Goal: Information Seeking & Learning: Learn about a topic

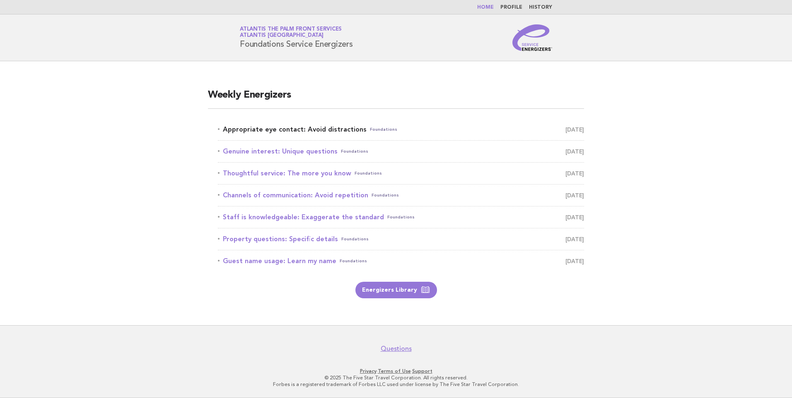
click at [313, 132] on link "Appropriate eye contact: Avoid distractions Foundations [DATE]" at bounding box center [401, 130] width 366 height 12
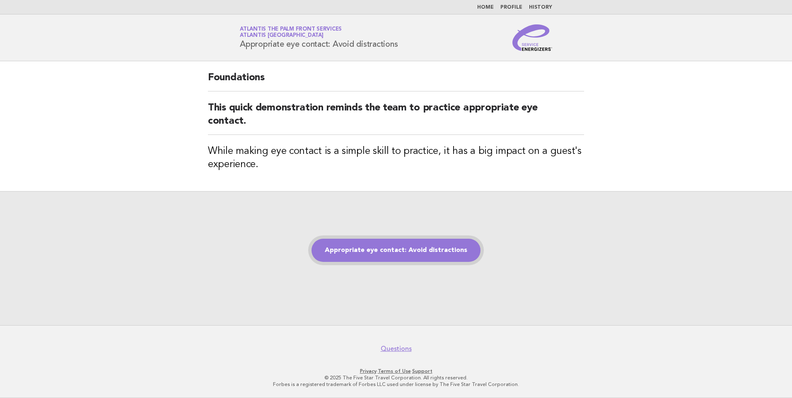
click at [404, 254] on link "Appropriate eye contact: Avoid distractions" at bounding box center [395, 250] width 169 height 23
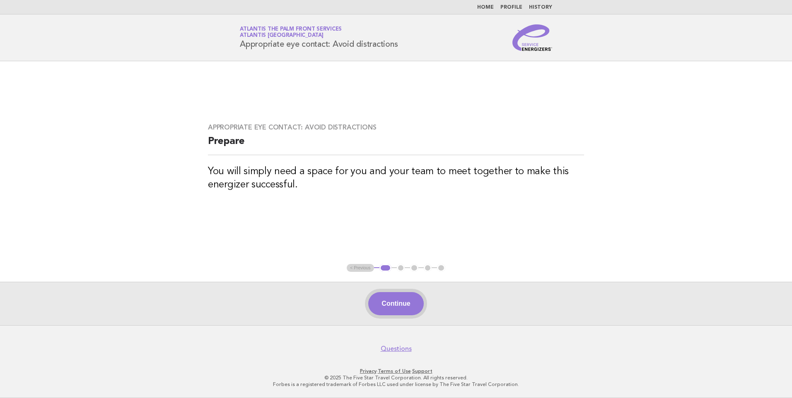
click at [406, 303] on button "Continue" at bounding box center [395, 303] width 55 height 23
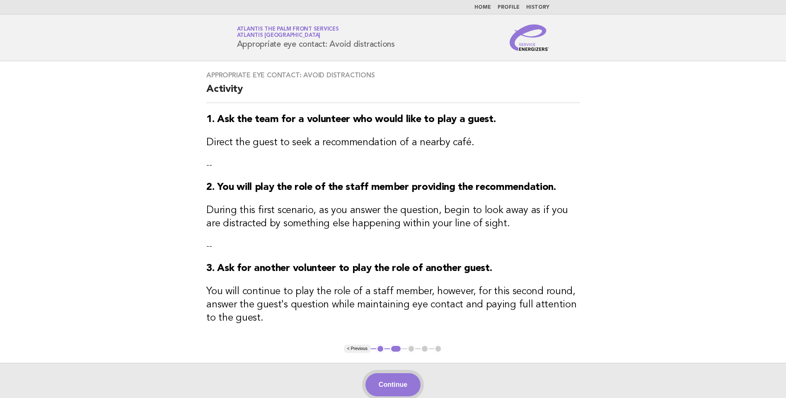
click at [389, 379] on button "Continue" at bounding box center [392, 385] width 55 height 23
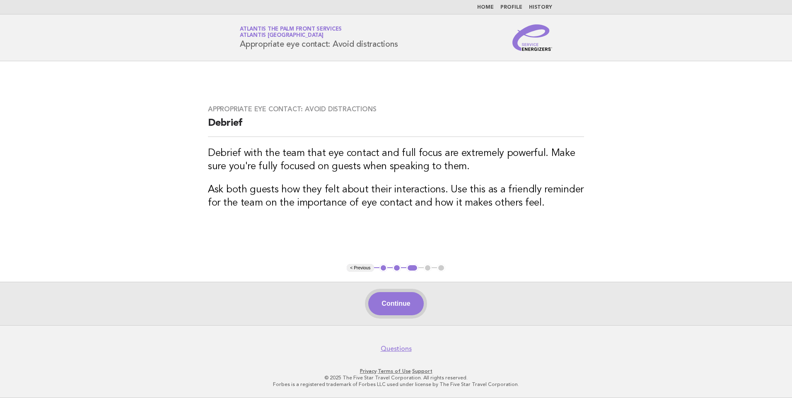
click at [408, 304] on button "Continue" at bounding box center [395, 303] width 55 height 23
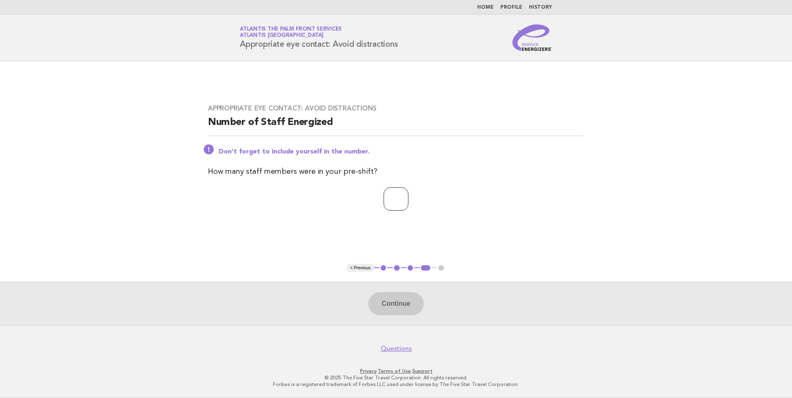
click at [395, 202] on input "number" at bounding box center [396, 199] width 25 height 23
type input "**"
click at [394, 307] on button "Continue" at bounding box center [395, 303] width 55 height 23
